Goal: Task Accomplishment & Management: Manage account settings

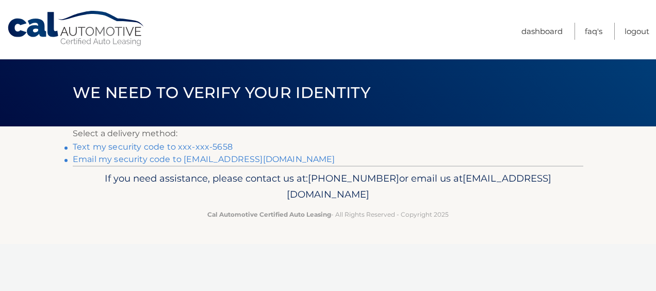
click at [216, 144] on link "Text my security code to xxx-xxx-5658" at bounding box center [153, 147] width 160 height 10
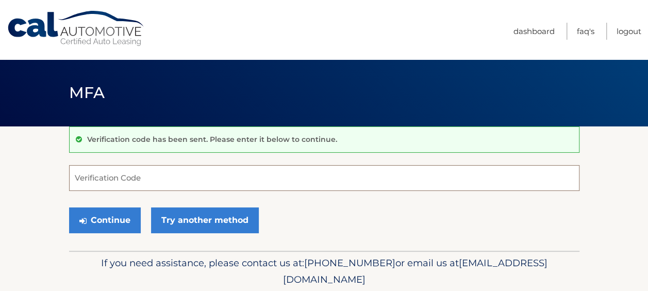
click at [142, 180] on input "Verification Code" at bounding box center [324, 178] width 511 height 26
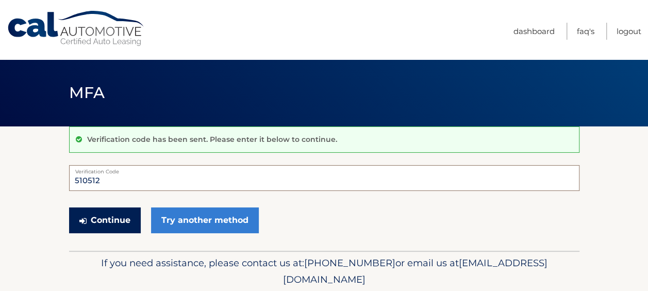
type input "510512"
click at [110, 217] on button "Continue" at bounding box center [105, 220] width 72 height 26
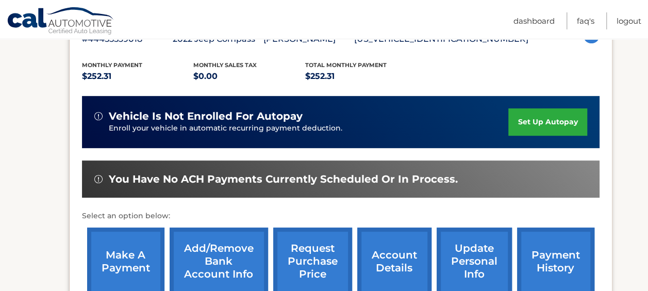
scroll to position [206, 0]
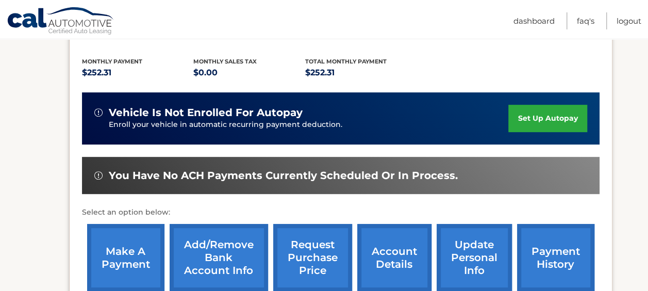
click at [118, 250] on link "make a payment" at bounding box center [125, 258] width 77 height 68
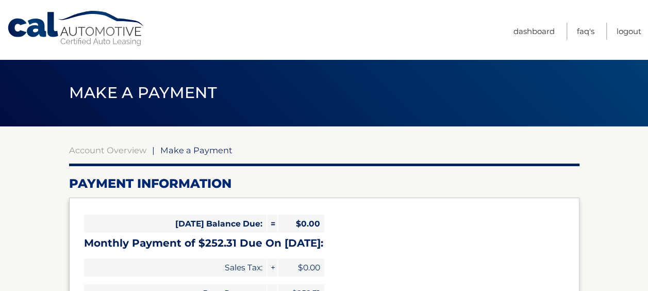
select select "N2Q2OTQwNzAtN2JhYy00Mzc1LWJjYzEtNmM2ZjYwZjY1ODMx"
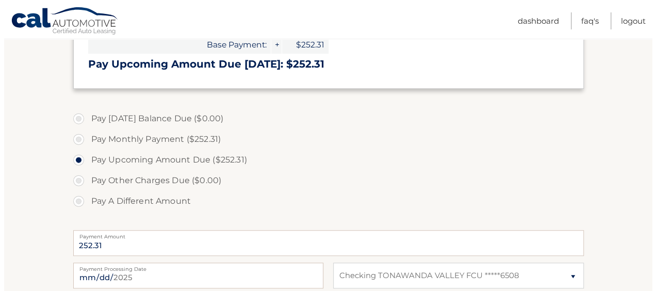
scroll to position [361, 0]
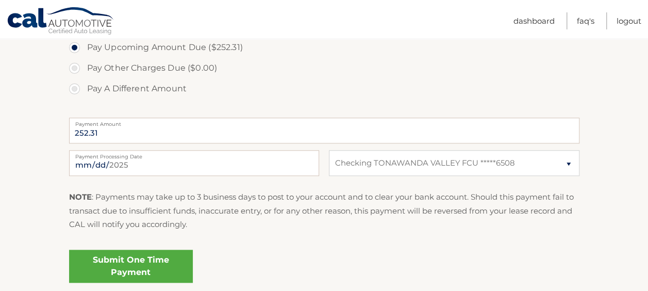
click at [139, 264] on link "Submit One Time Payment" at bounding box center [131, 266] width 124 height 33
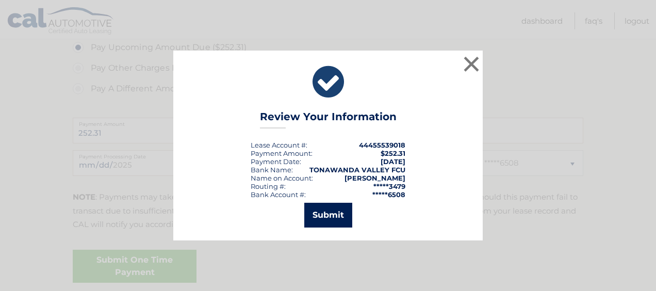
click at [327, 213] on button "Submit" at bounding box center [328, 215] width 48 height 25
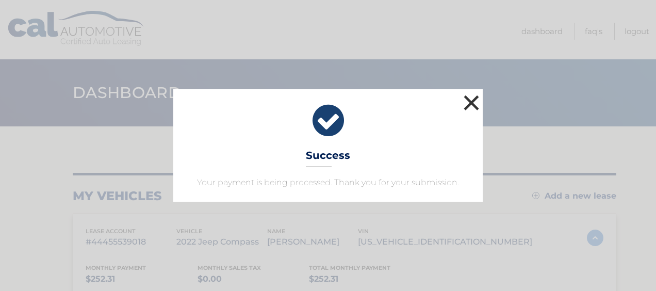
click at [473, 103] on button "×" at bounding box center [471, 102] width 21 height 21
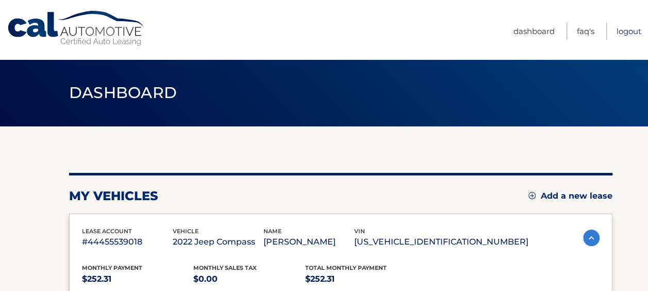
click at [627, 28] on link "Logout" at bounding box center [629, 31] width 25 height 17
